Goal: Information Seeking & Learning: Learn about a topic

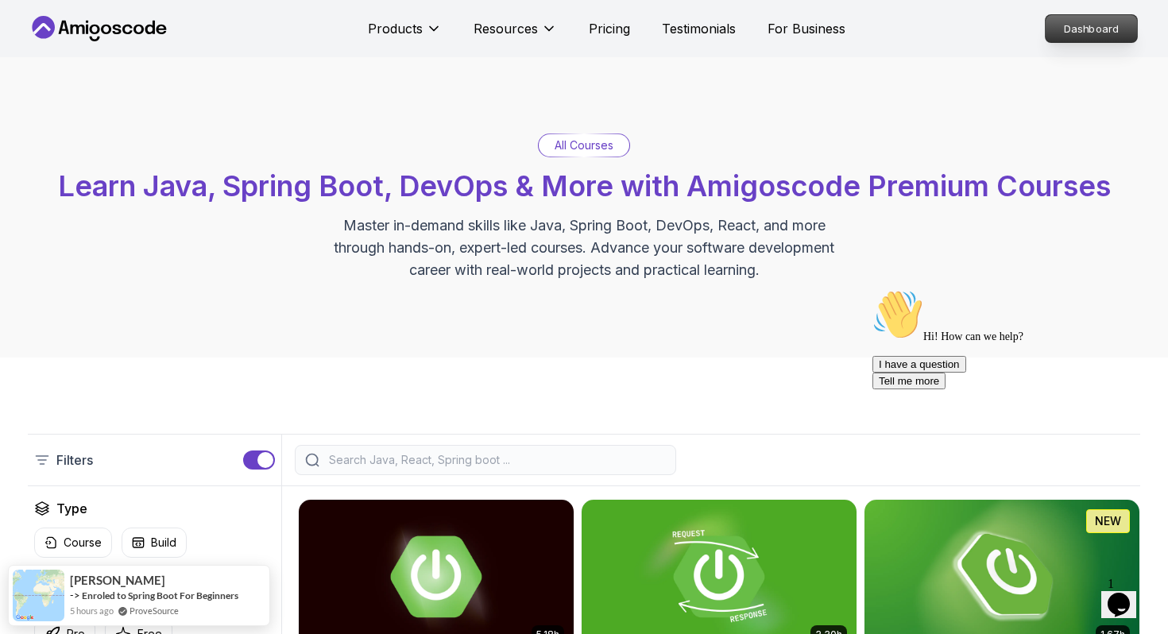
click at [1017, 29] on p "Dashboard" at bounding box center [1091, 28] width 91 height 27
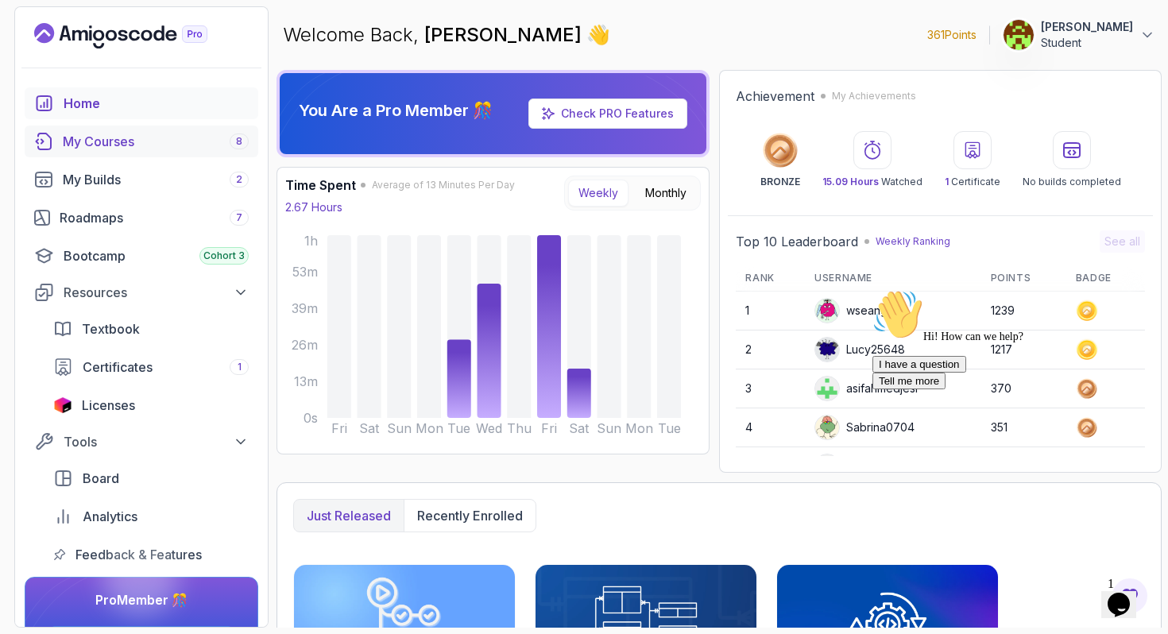
click at [167, 141] on div "My Courses 8" at bounding box center [156, 141] width 186 height 19
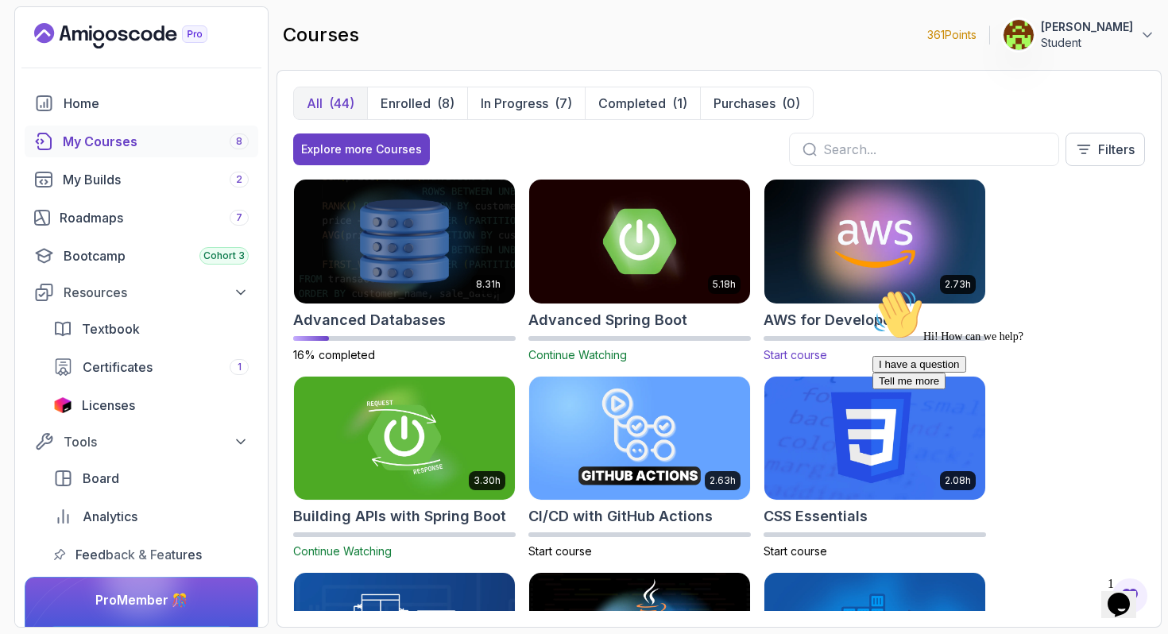
click at [881, 244] on img at bounding box center [875, 241] width 232 height 130
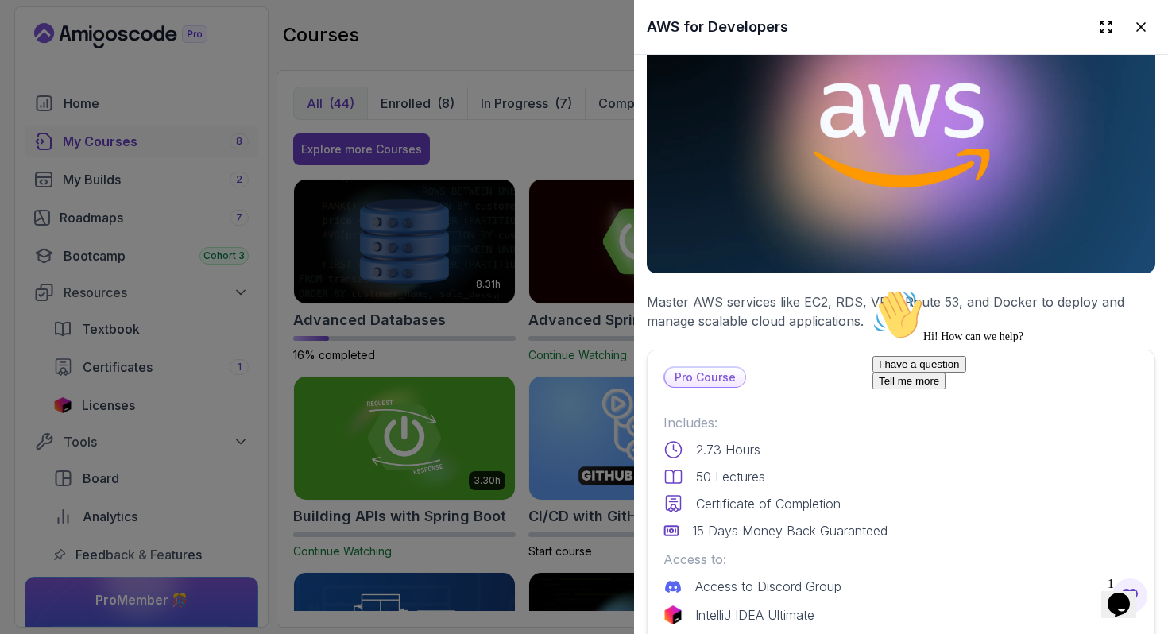
scroll to position [71, 0]
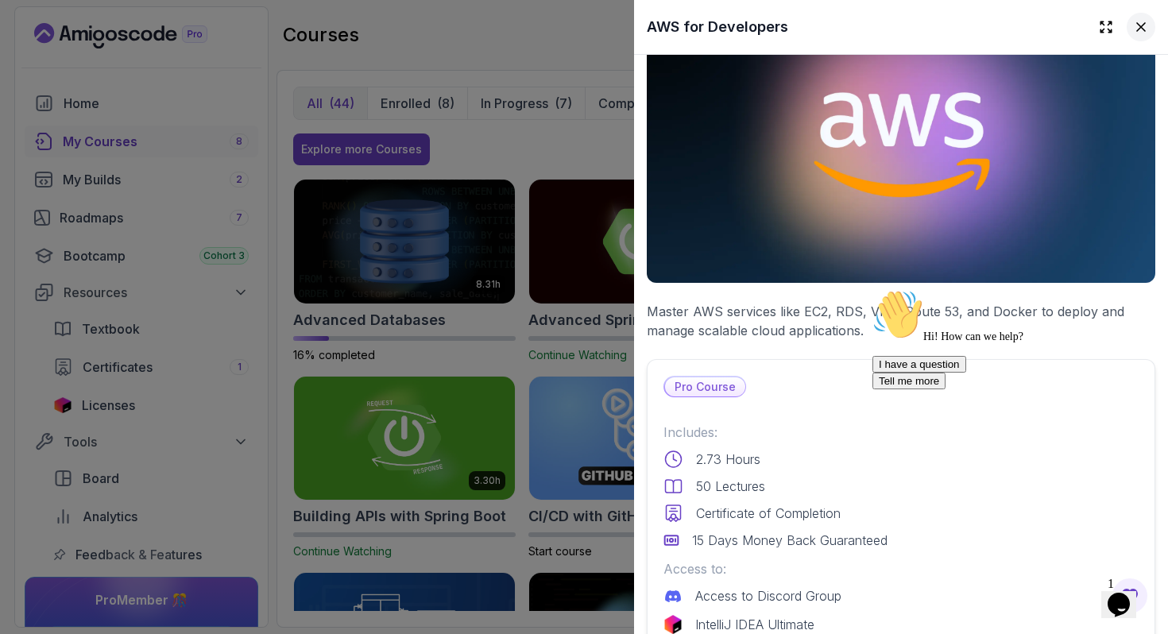
click at [1017, 29] on icon at bounding box center [1141, 27] width 16 height 16
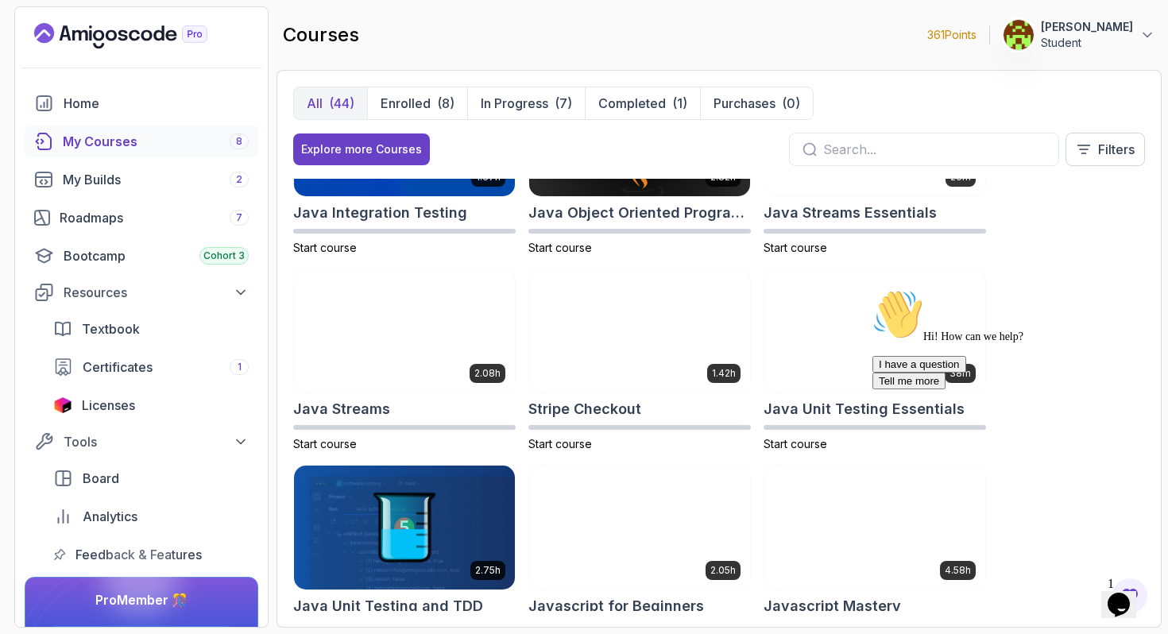
scroll to position [1289, 0]
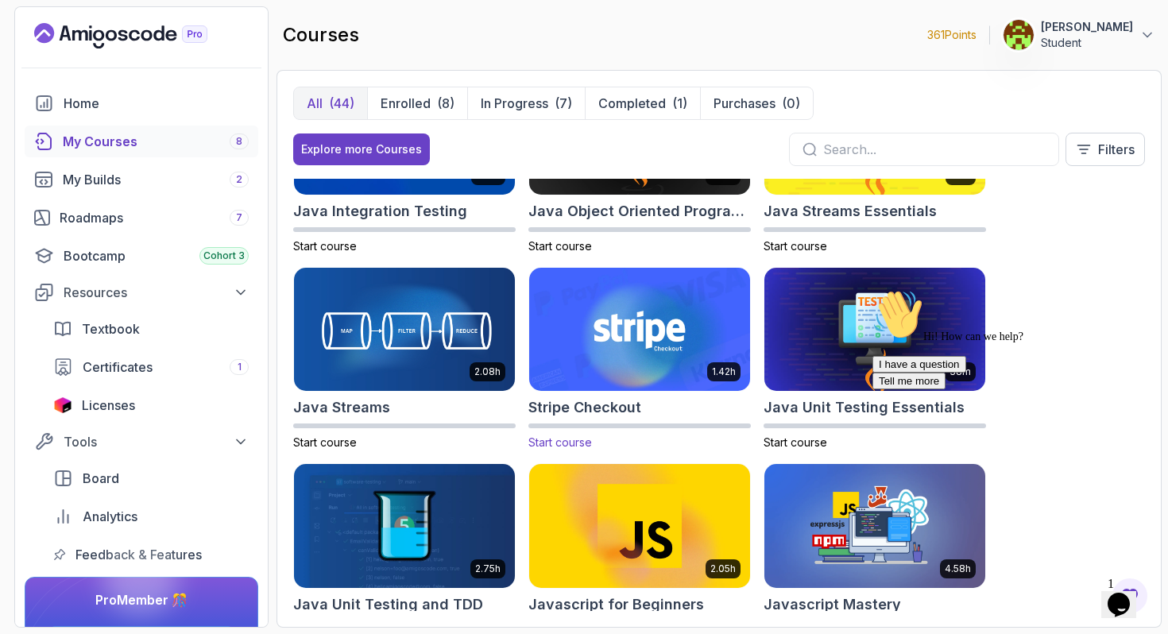
click at [622, 400] on h2 "Stripe Checkout" at bounding box center [585, 408] width 113 height 22
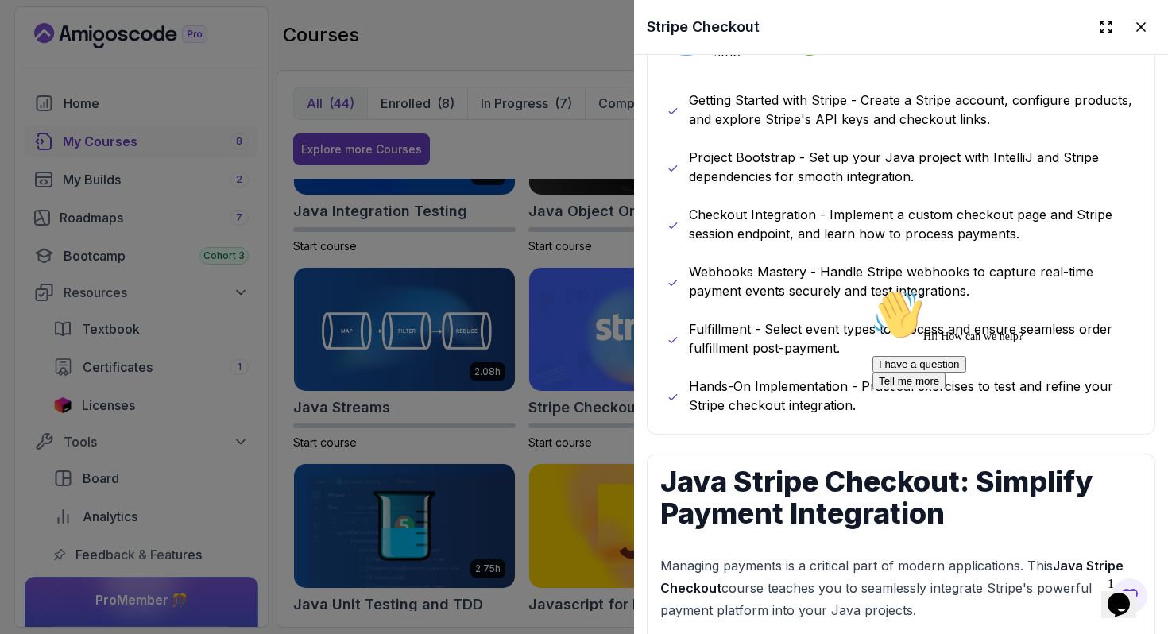
scroll to position [854, 0]
click at [471, 442] on div at bounding box center [584, 317] width 1168 height 634
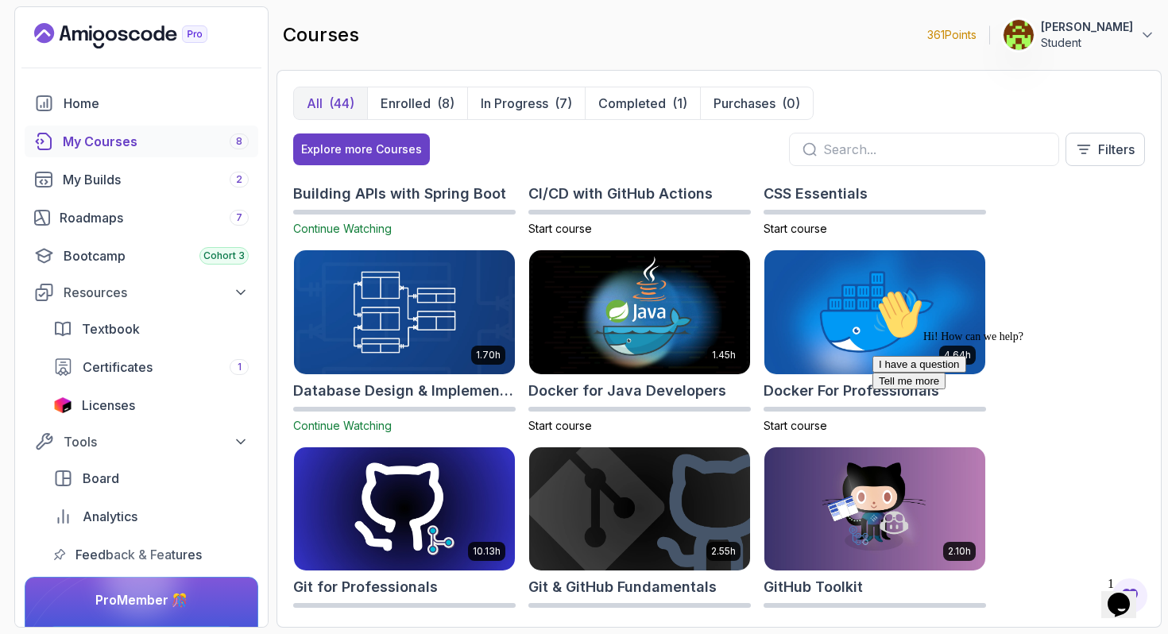
scroll to position [329, 0]
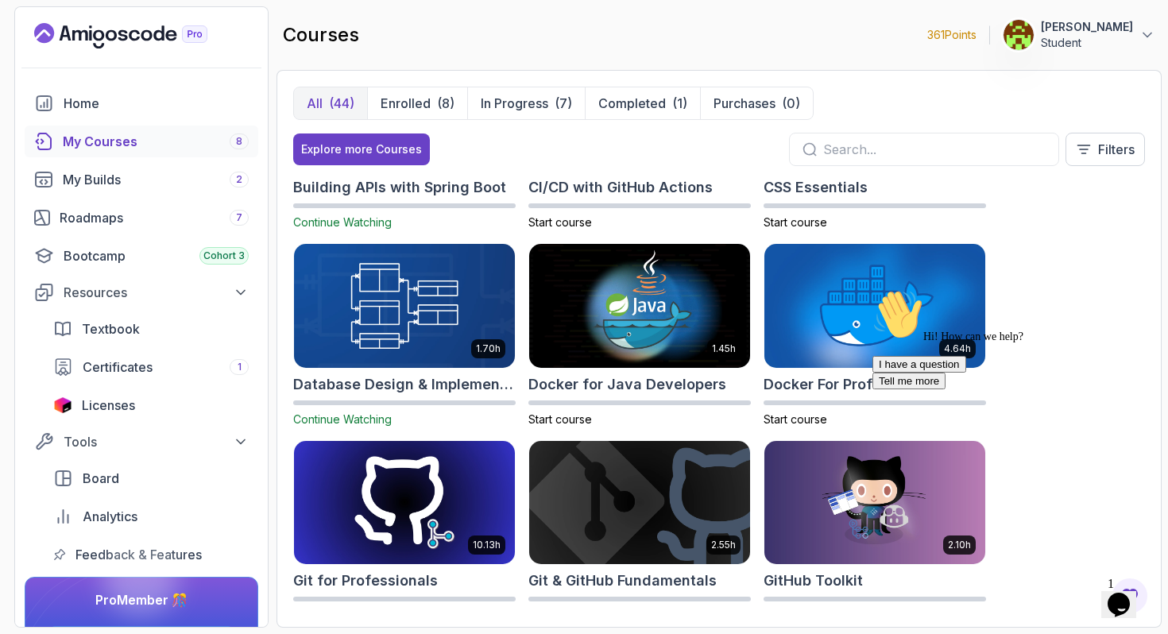
click at [373, 361] on img at bounding box center [405, 306] width 232 height 130
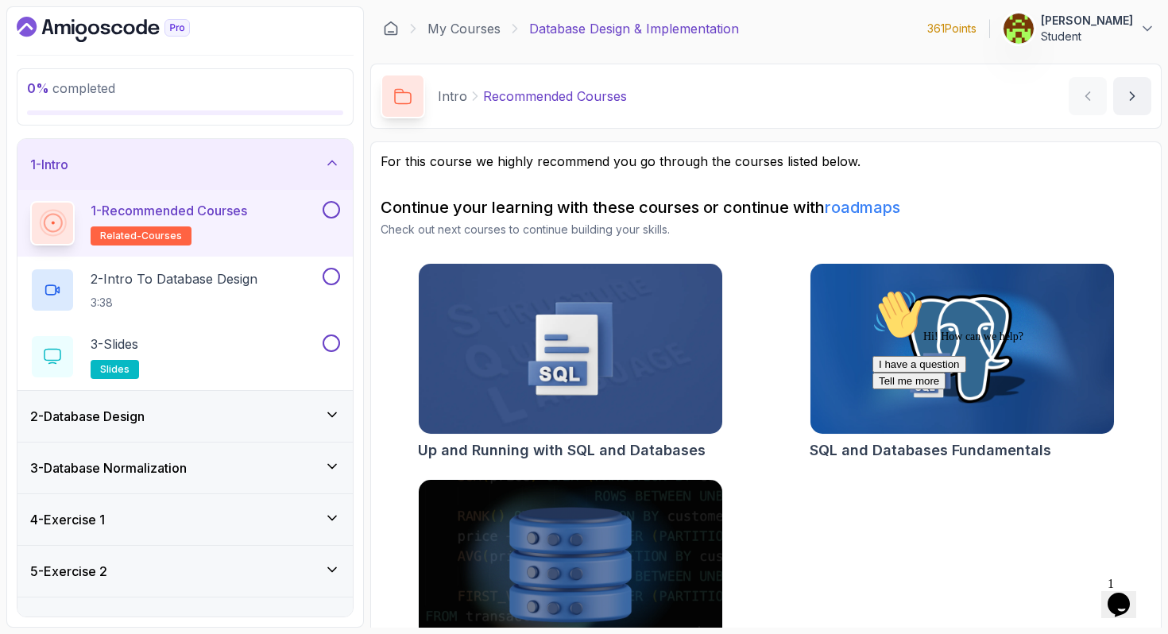
click at [304, 420] on div "2 - Database Design" at bounding box center [185, 416] width 310 height 19
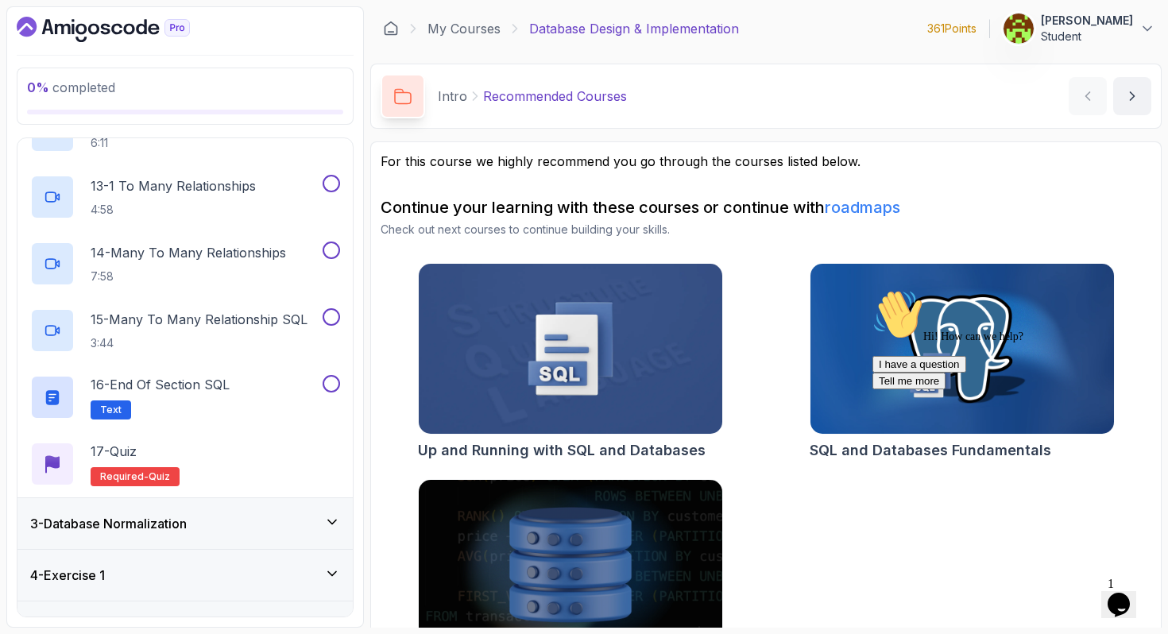
scroll to position [966, 0]
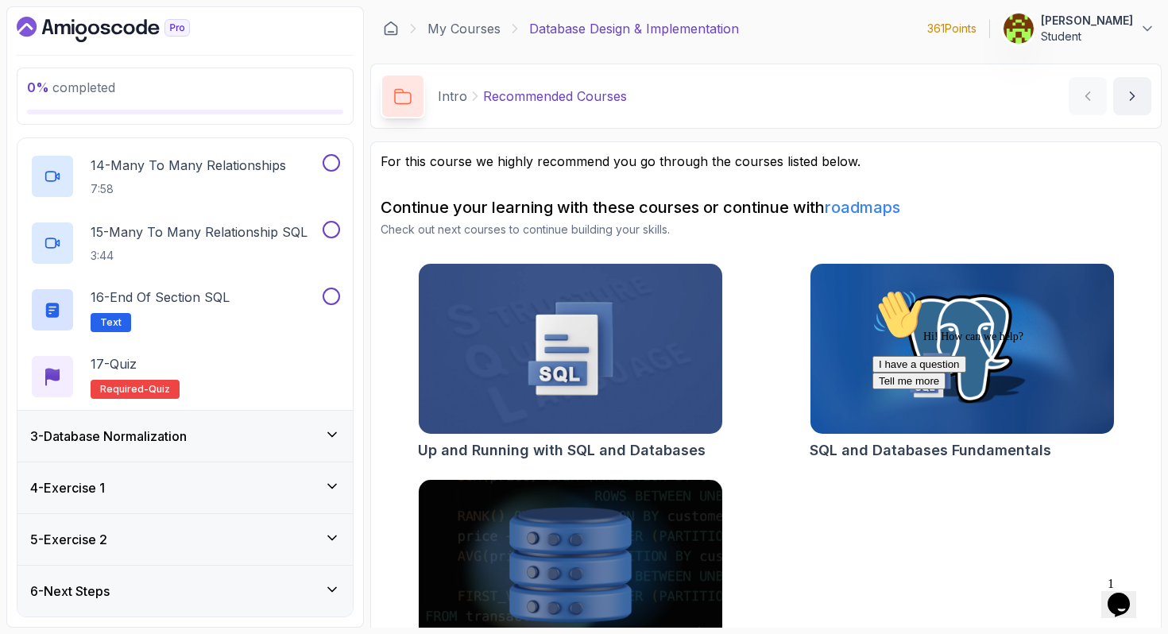
click at [260, 427] on div "3 - Database Normalization" at bounding box center [185, 436] width 310 height 19
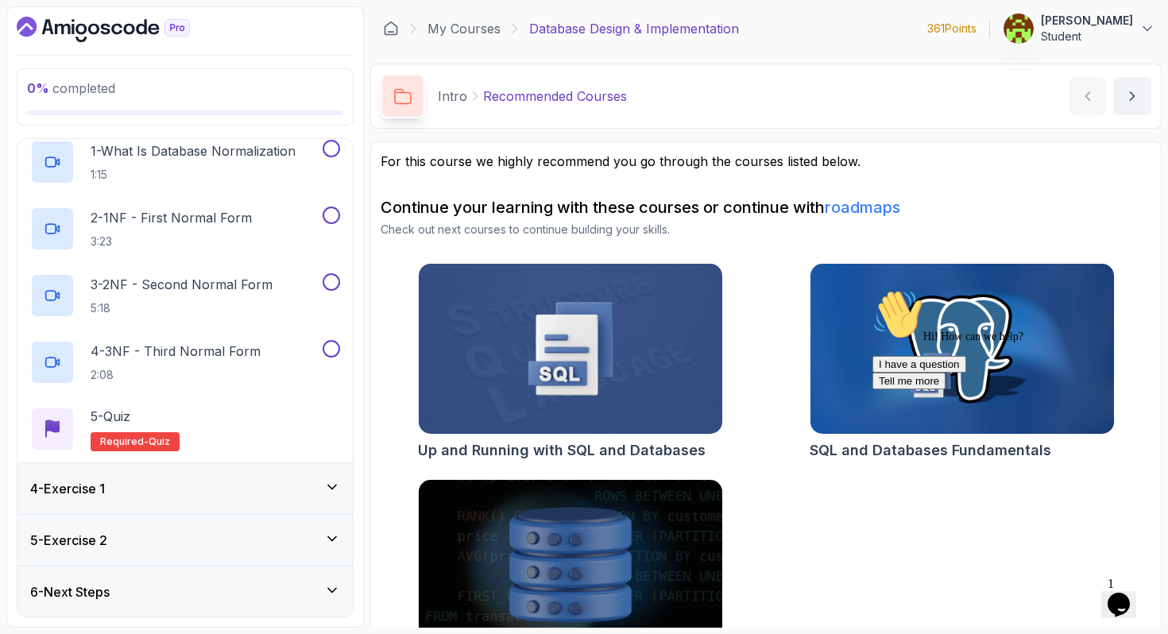
scroll to position [0, 0]
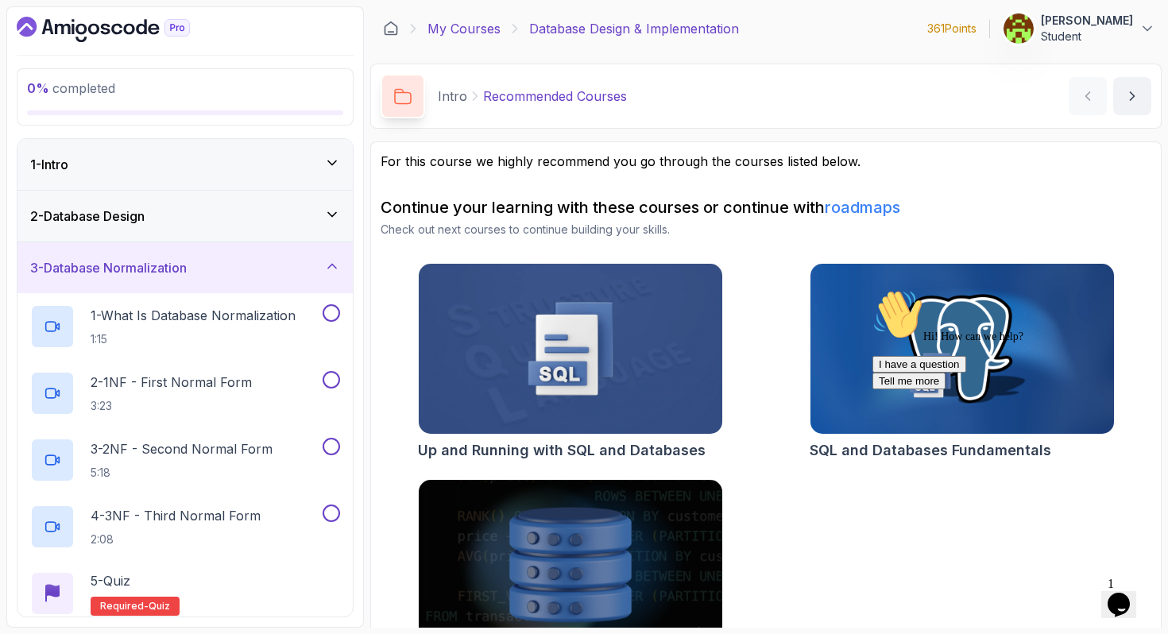
click at [484, 33] on link "My Courses" at bounding box center [464, 28] width 73 height 19
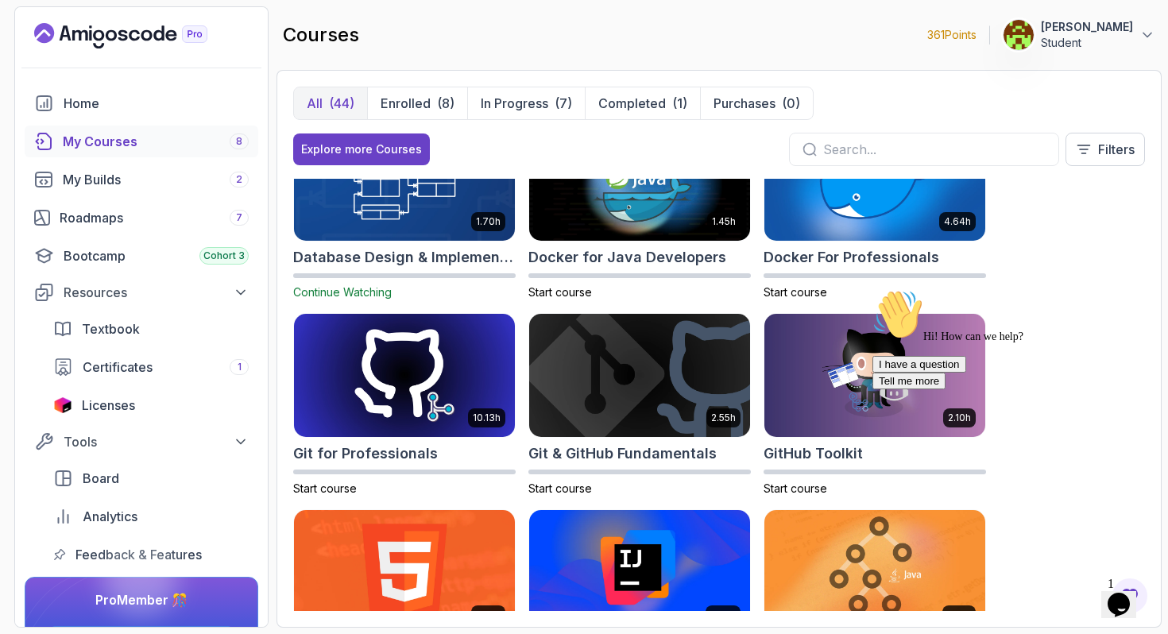
scroll to position [487, 0]
